Goal: Task Accomplishment & Management: Use online tool/utility

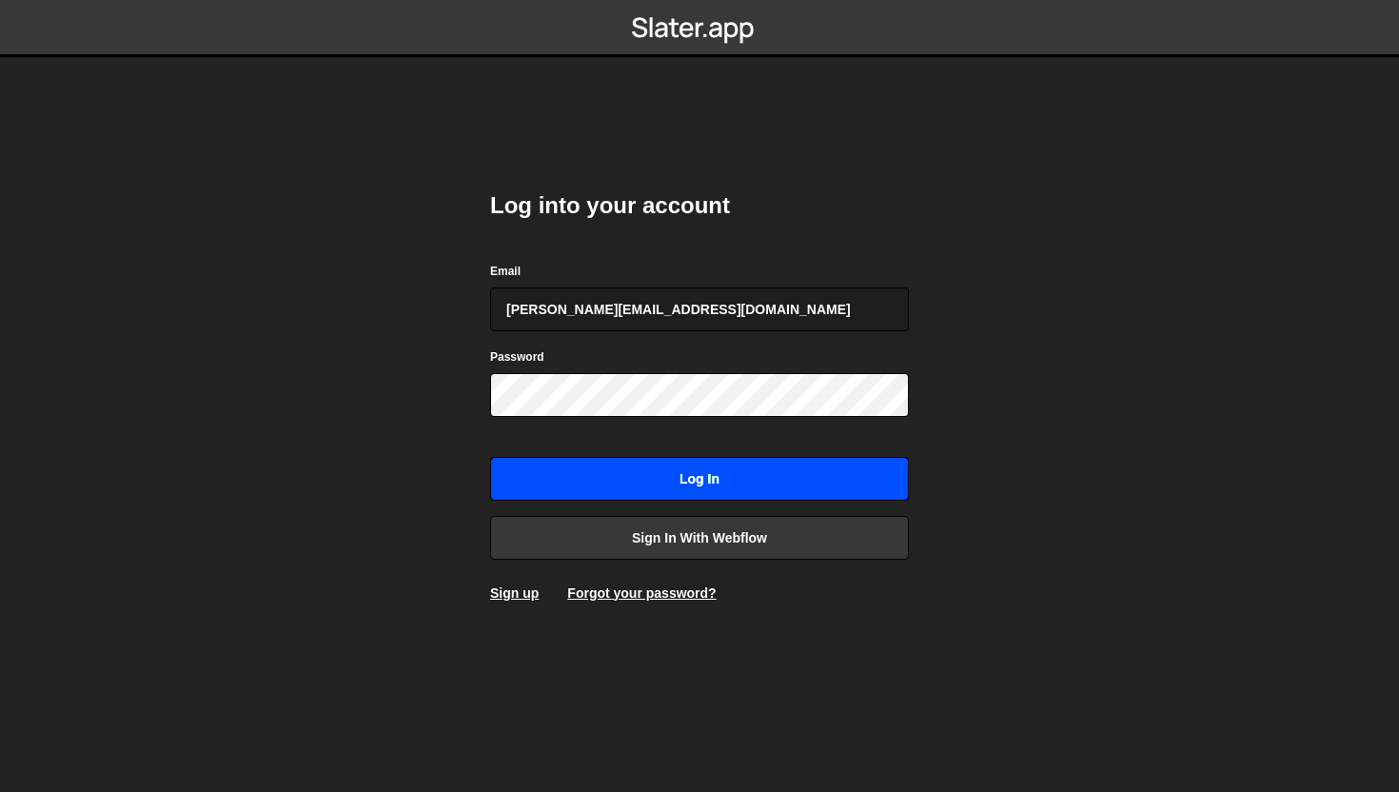
type input "akshatha@vestaso.co"
click at [654, 486] on input "Log in" at bounding box center [699, 479] width 419 height 44
click at [604, 486] on input "Log in" at bounding box center [699, 479] width 419 height 44
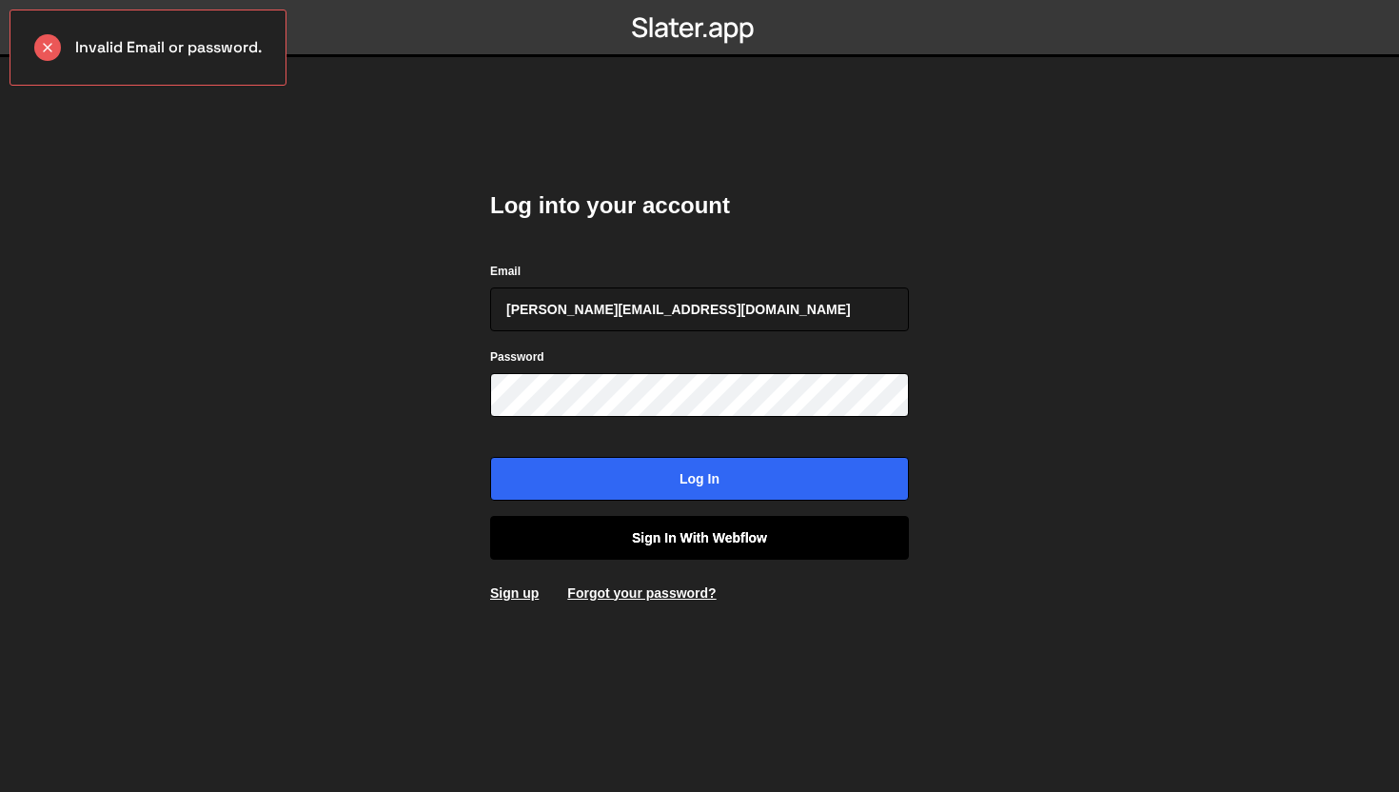
click at [655, 544] on link "Sign in with Webflow" at bounding box center [699, 538] width 419 height 44
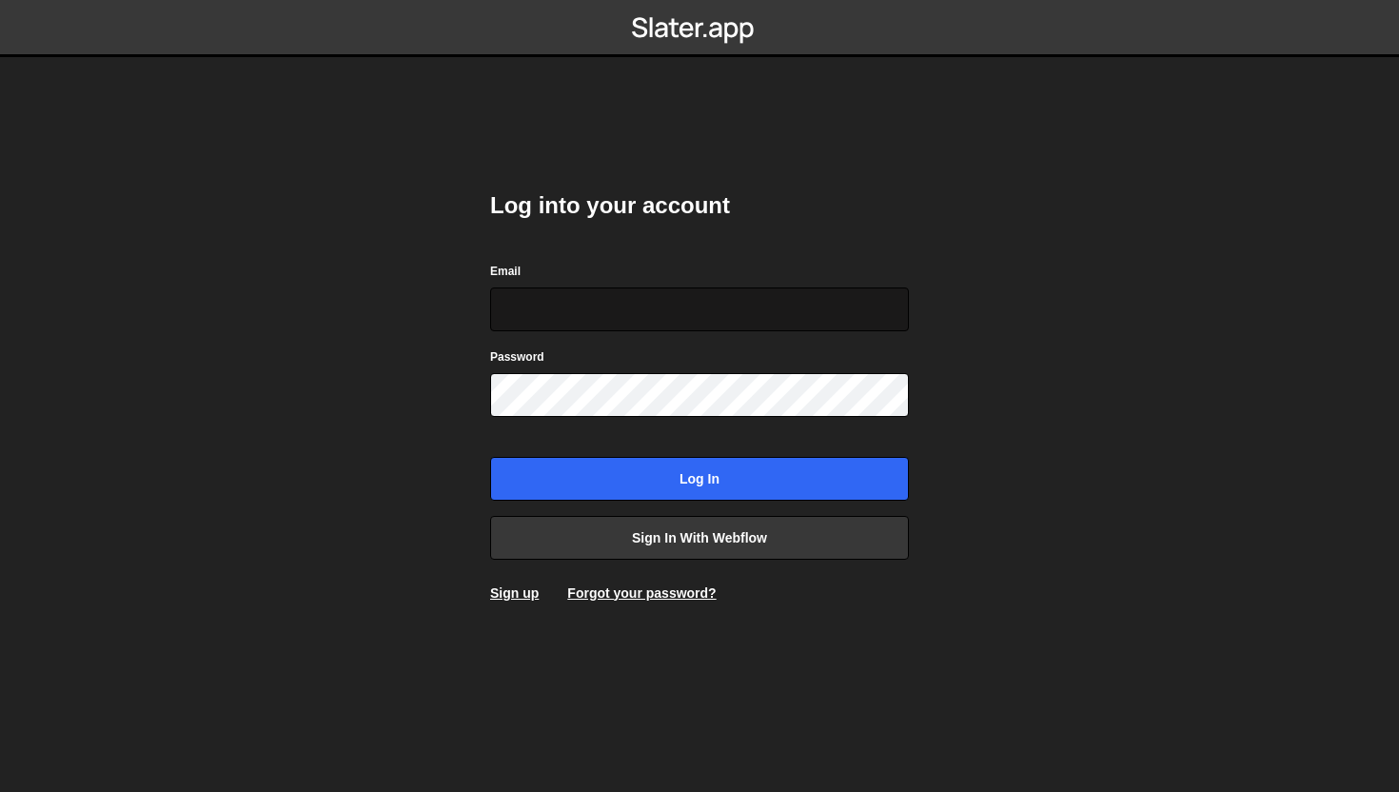
click at [835, 307] on input "Email" at bounding box center [699, 309] width 419 height 44
paste input "[EMAIL_ADDRESS][DOMAIN_NAME]"
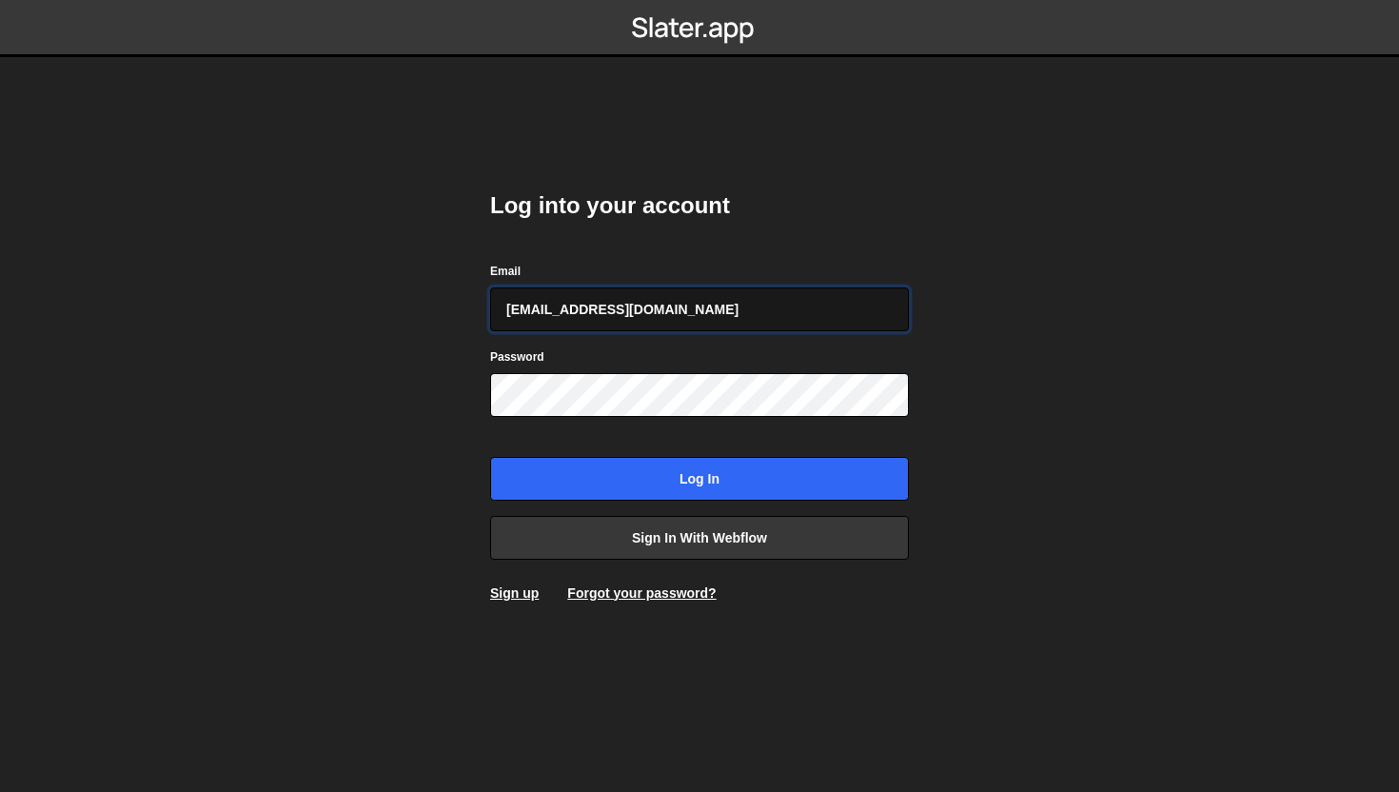
type input "[EMAIL_ADDRESS][DOMAIN_NAME]"
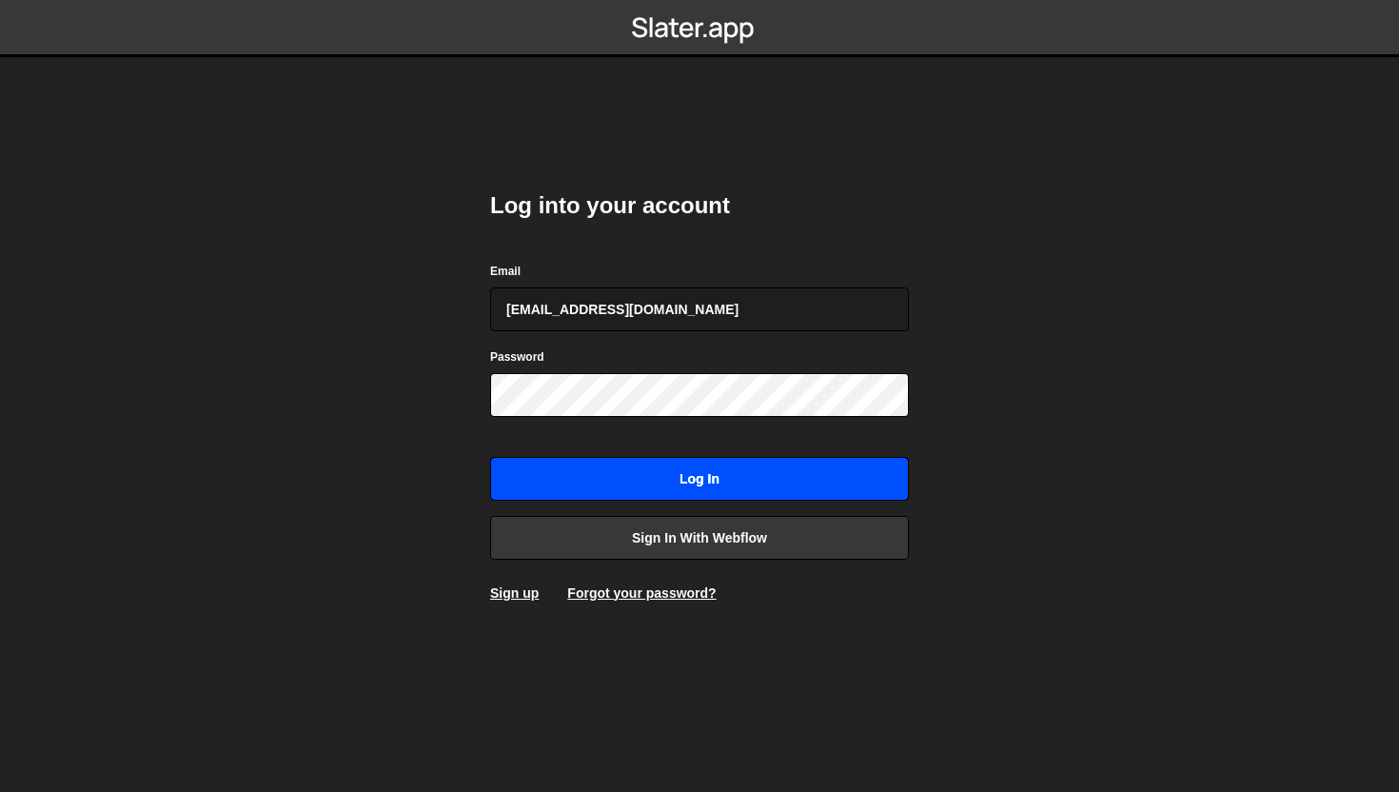
click at [697, 473] on input "Log in" at bounding box center [699, 479] width 419 height 44
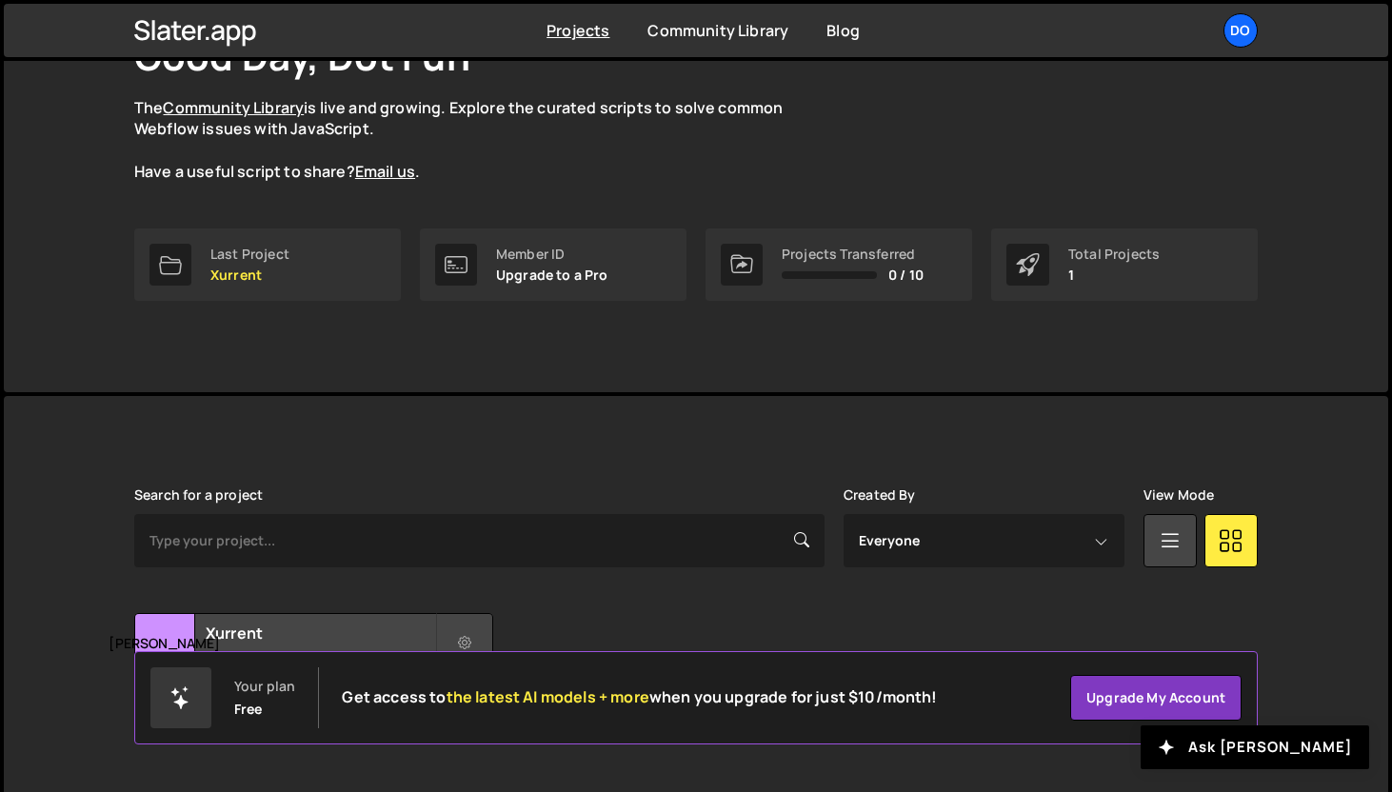
scroll to position [188, 0]
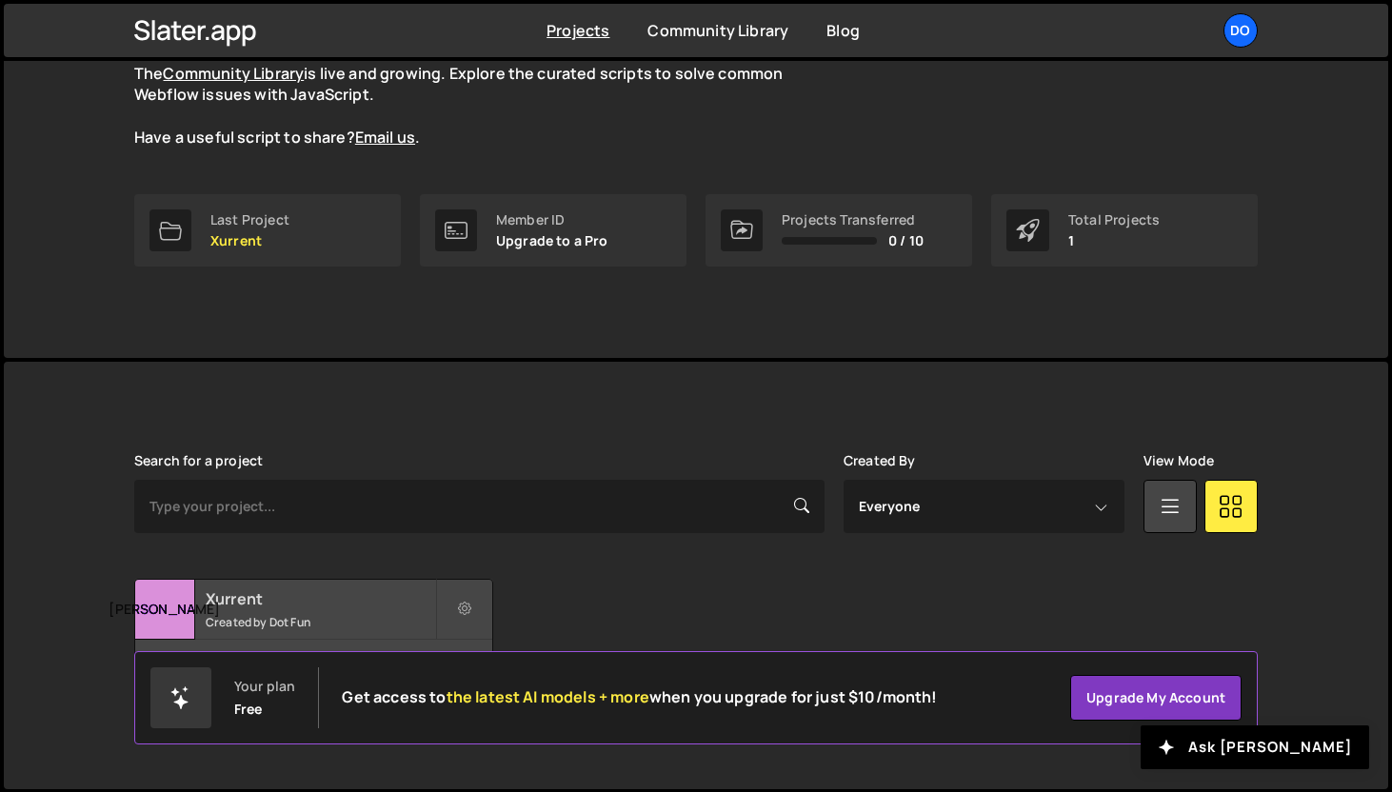
click at [243, 598] on h2 "Xurrent" at bounding box center [320, 598] width 229 height 21
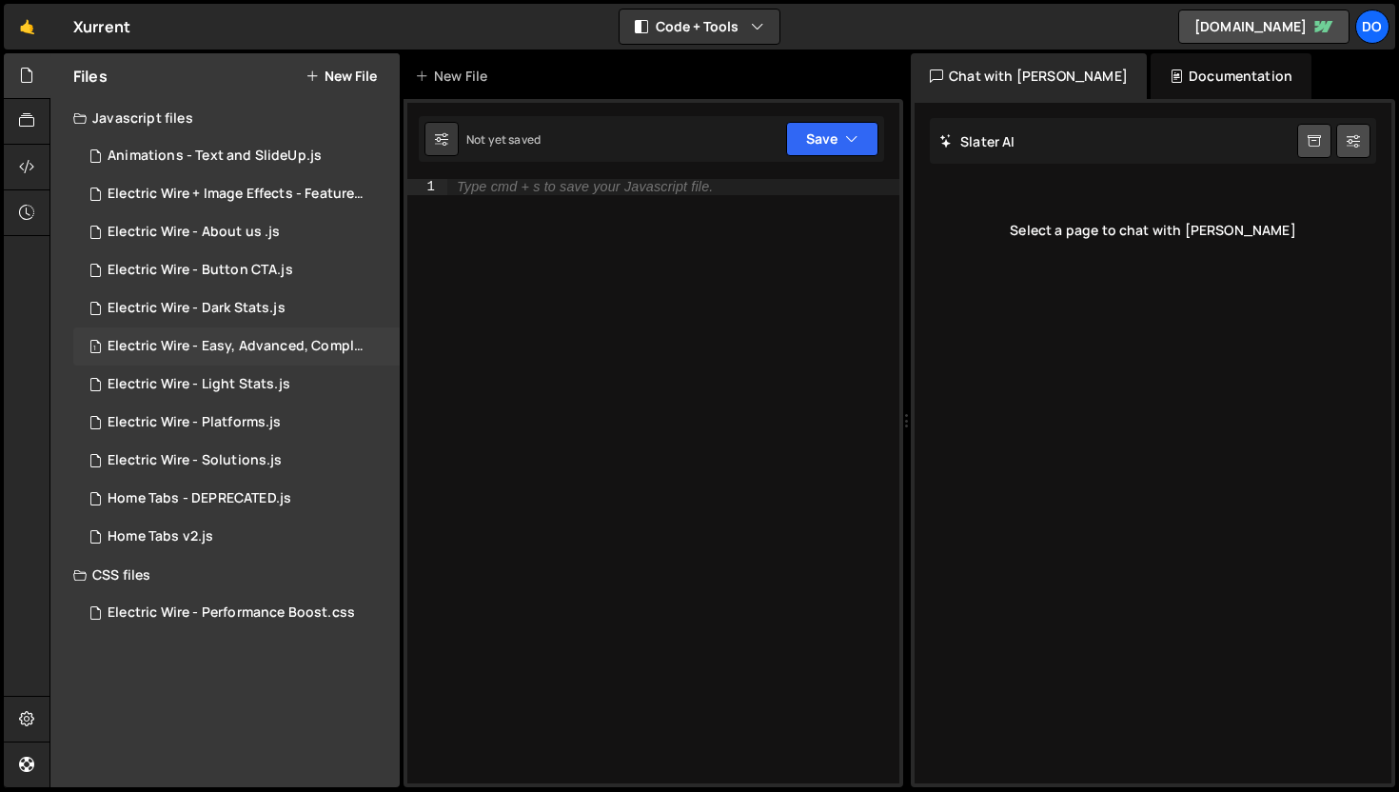
click at [247, 359] on div "1 Electric Wire - Easy, Advanced, Complete.js 0" at bounding box center [239, 346] width 333 height 38
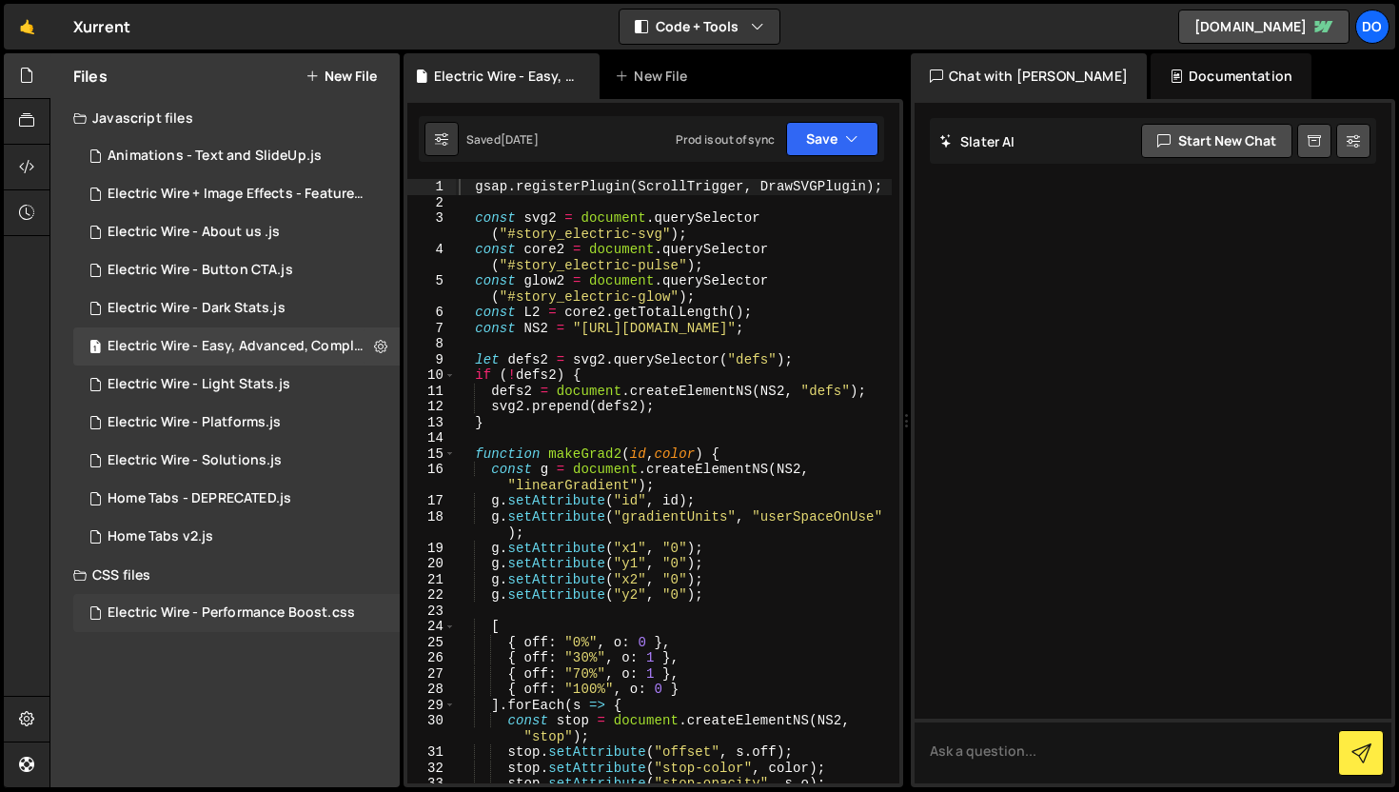
click at [251, 616] on div "Electric Wire - Performance Boost.css" at bounding box center [231, 612] width 247 height 17
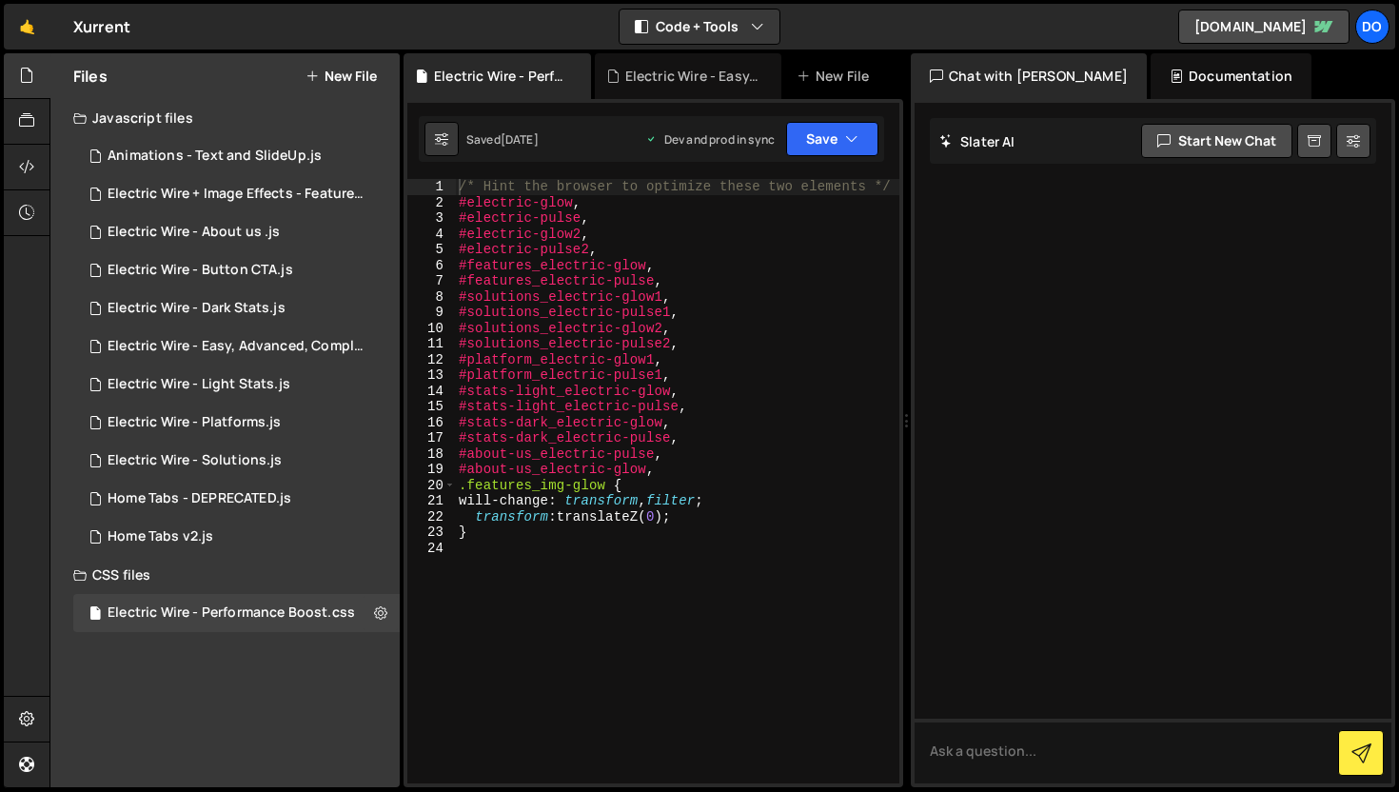
scroll to position [15, 0]
